Goal: Check status: Check status

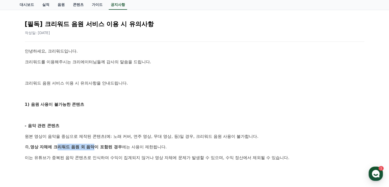
drag, startPoint x: 57, startPoint y: 146, endPoint x: 105, endPoint y: 147, distance: 47.9
click at [105, 147] on strong "영상 자체에 크리워드 음원 외 음악이 포함된 경우" at bounding box center [76, 146] width 92 height 5
click at [105, 146] on strong "영상 자체에 크리워드 음원 외 음악이 포함된 경우" at bounding box center [76, 146] width 92 height 5
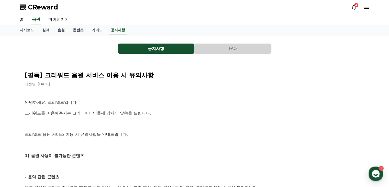
click at [355, 7] on icon at bounding box center [354, 7] width 6 height 6
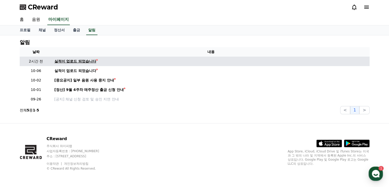
click at [63, 62] on div "실적이 업로드 되었습니다" at bounding box center [76, 61] width 42 height 5
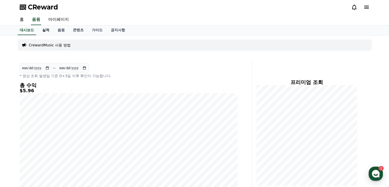
click at [46, 29] on link "실적" at bounding box center [45, 30] width 15 height 10
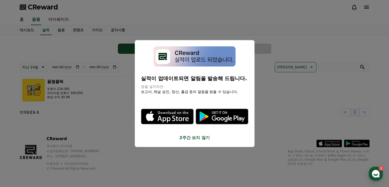
click at [198, 138] on button "2주간 보지 않기" at bounding box center [195, 137] width 108 height 6
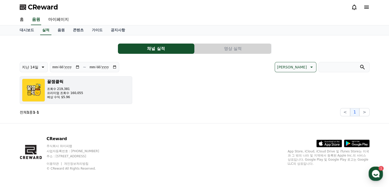
click at [76, 98] on p "예상 수익 $5.96" at bounding box center [65, 97] width 36 height 4
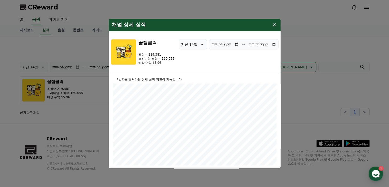
click at [272, 42] on input "**********" at bounding box center [263, 44] width 28 height 6
click at [273, 45] on input "**********" at bounding box center [263, 44] width 28 height 6
type input "**********"
click at [275, 25] on icon "modal" at bounding box center [275, 25] width 4 height 4
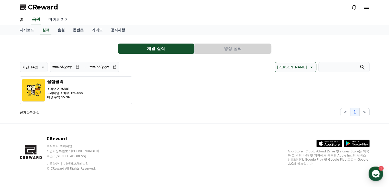
click at [58, 19] on link "마이페이지" at bounding box center [58, 19] width 29 height 11
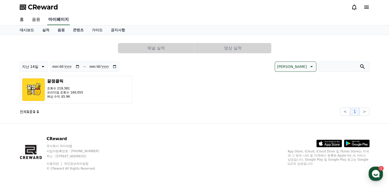
select select "**********"
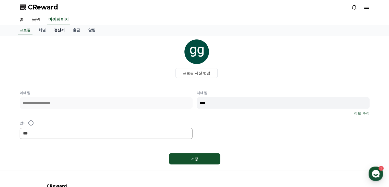
click at [51, 28] on link "정산서" at bounding box center [59, 30] width 19 height 10
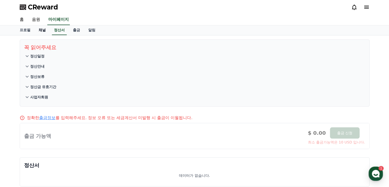
click at [43, 31] on link "채널" at bounding box center [42, 30] width 15 height 10
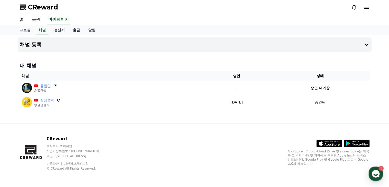
click at [75, 30] on link "출금" at bounding box center [76, 30] width 15 height 10
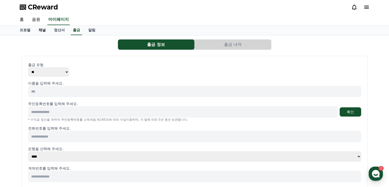
click at [44, 31] on link "채널" at bounding box center [42, 30] width 15 height 10
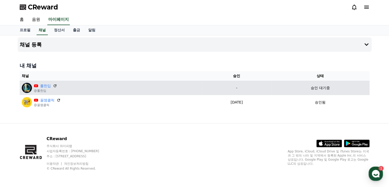
click at [315, 90] on p "승인 대기중" at bounding box center [320, 87] width 19 height 5
drag, startPoint x: 330, startPoint y: 87, endPoint x: 338, endPoint y: 87, distance: 8.2
click at [330, 87] on p "승인 대기중" at bounding box center [320, 87] width 19 height 5
click at [339, 87] on div "승인 대기중" at bounding box center [320, 87] width 94 height 5
drag, startPoint x: 335, startPoint y: 87, endPoint x: 299, endPoint y: 89, distance: 36.4
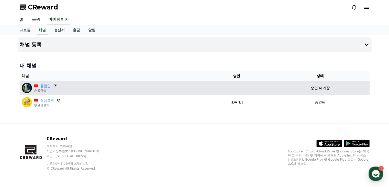
click at [299, 89] on div "승인 대기중" at bounding box center [320, 87] width 94 height 5
drag, startPoint x: 312, startPoint y: 87, endPoint x: 337, endPoint y: 87, distance: 24.8
click at [337, 87] on div "승인 대기중" at bounding box center [320, 87] width 94 height 5
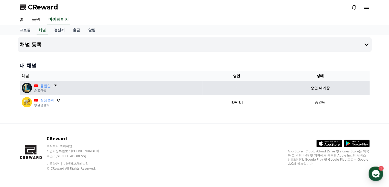
click at [248, 87] on p "-" at bounding box center [237, 87] width 65 height 5
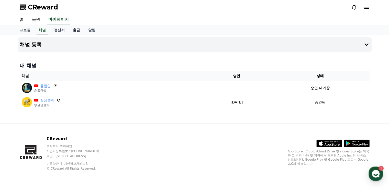
click at [76, 33] on link "출금" at bounding box center [76, 30] width 15 height 10
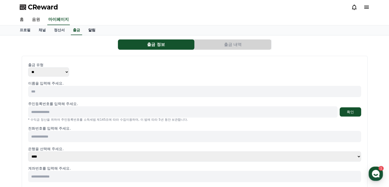
click at [90, 30] on link "알림" at bounding box center [91, 30] width 15 height 10
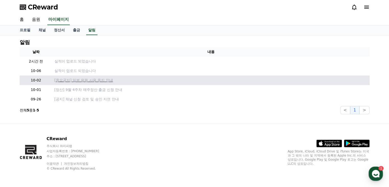
click at [78, 80] on p "[중요공지] 일부 음원 사용 중지 안내" at bounding box center [211, 80] width 313 height 5
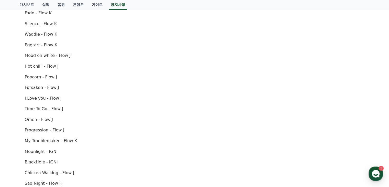
scroll to position [42, 0]
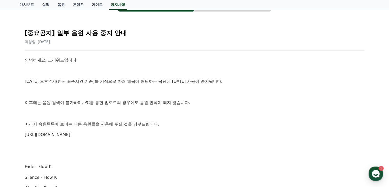
drag, startPoint x: 81, startPoint y: 81, endPoint x: 105, endPoint y: 117, distance: 43.8
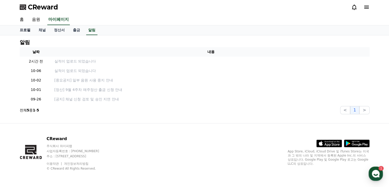
click at [29, 28] on link "프로필" at bounding box center [25, 30] width 19 height 10
select select "**********"
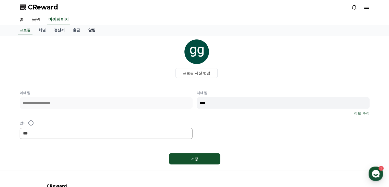
click at [91, 28] on link "알림" at bounding box center [91, 30] width 15 height 10
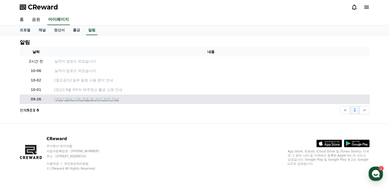
click at [101, 100] on p "[공지] 채널 신청 검토 및 승인 지연 안내" at bounding box center [211, 99] width 313 height 5
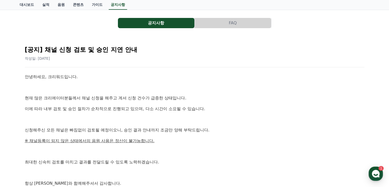
scroll to position [51, 0]
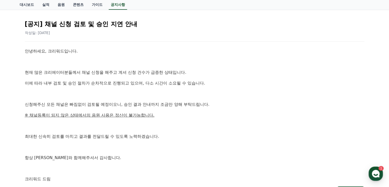
drag, startPoint x: 64, startPoint y: 117, endPoint x: 164, endPoint y: 117, distance: 99.8
click at [164, 117] on p "※ 채널등록이 되지 않은 상태에서의 음원 사용은 정산이 불가능합니다." at bounding box center [195, 115] width 340 height 7
drag, startPoint x: 72, startPoint y: 135, endPoint x: 143, endPoint y: 135, distance: 71.4
click at [143, 135] on p "최대한 신속히 검토를 마치고 결과를 전달드릴 수 있도록 노력하겠습니다." at bounding box center [195, 136] width 340 height 7
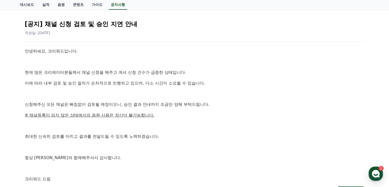
click at [143, 135] on p "최대한 신속히 검토를 마치고 결과를 전달드릴 수 있도록 노력하겠습니다." at bounding box center [195, 136] width 340 height 7
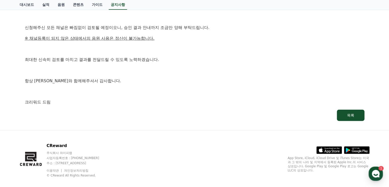
scroll to position [0, 0]
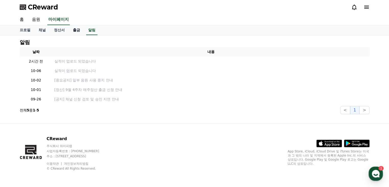
click at [73, 30] on link "출금" at bounding box center [76, 30] width 15 height 10
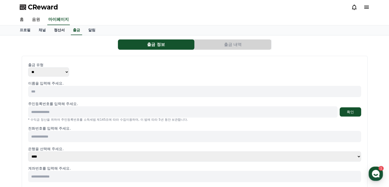
click at [56, 30] on link "정산서" at bounding box center [59, 30] width 19 height 10
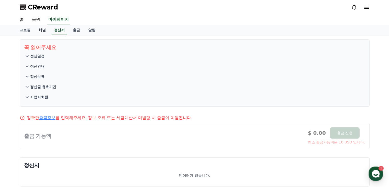
click at [40, 31] on link "채널" at bounding box center [42, 30] width 15 height 10
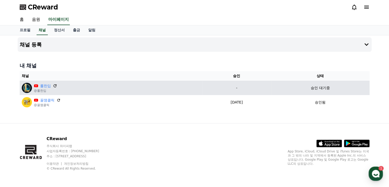
click at [54, 86] on icon at bounding box center [55, 85] width 5 height 5
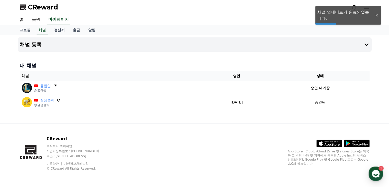
click at [377, 17] on div at bounding box center [377, 15] width 8 height 5
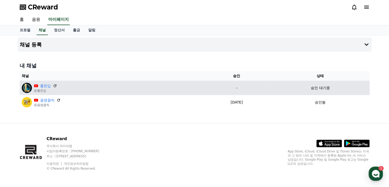
click at [327, 87] on p "승인 대기중" at bounding box center [320, 87] width 19 height 5
click at [330, 84] on td "승인 대기중" at bounding box center [320, 88] width 99 height 14
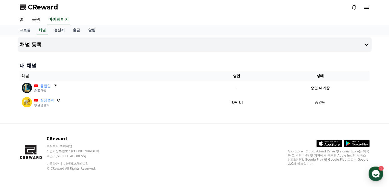
click at [330, 72] on th "상태" at bounding box center [320, 75] width 99 height 9
click at [27, 26] on link "프로필" at bounding box center [25, 30] width 19 height 10
select select "**********"
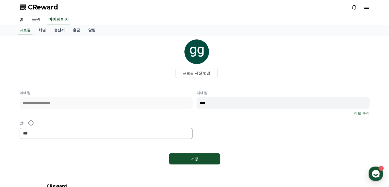
click at [38, 20] on link "음원" at bounding box center [36, 19] width 16 height 11
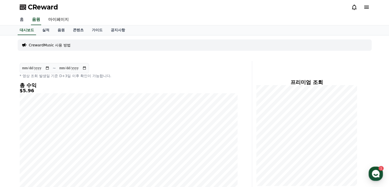
click at [25, 19] on link "홈" at bounding box center [22, 19] width 12 height 11
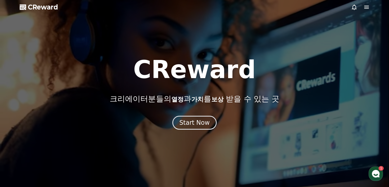
click at [45, 10] on span "CReward" at bounding box center [43, 7] width 30 height 8
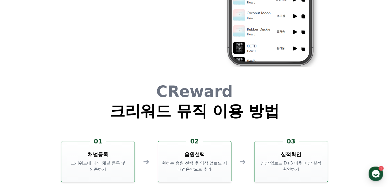
scroll to position [1387, 0]
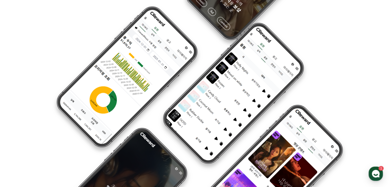
drag, startPoint x: 228, startPoint y: 125, endPoint x: 244, endPoint y: 42, distance: 84.2
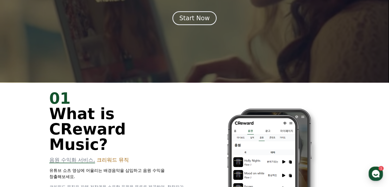
scroll to position [0, 0]
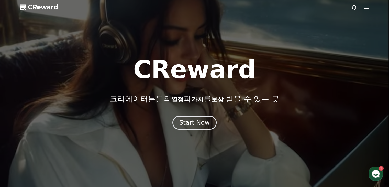
click at [36, 6] on span "CReward" at bounding box center [43, 7] width 30 height 8
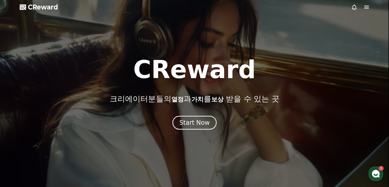
click at [365, 7] on icon at bounding box center [367, 7] width 6 height 6
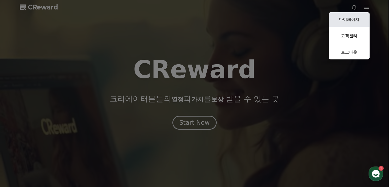
click at [345, 19] on link "마이페이지" at bounding box center [349, 19] width 41 height 14
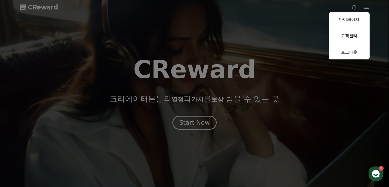
select select "**********"
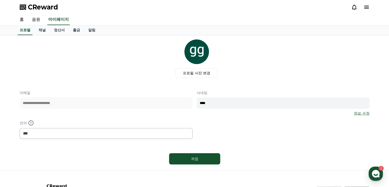
scroll to position [47, 0]
